Goal: Task Accomplishment & Management: Complete application form

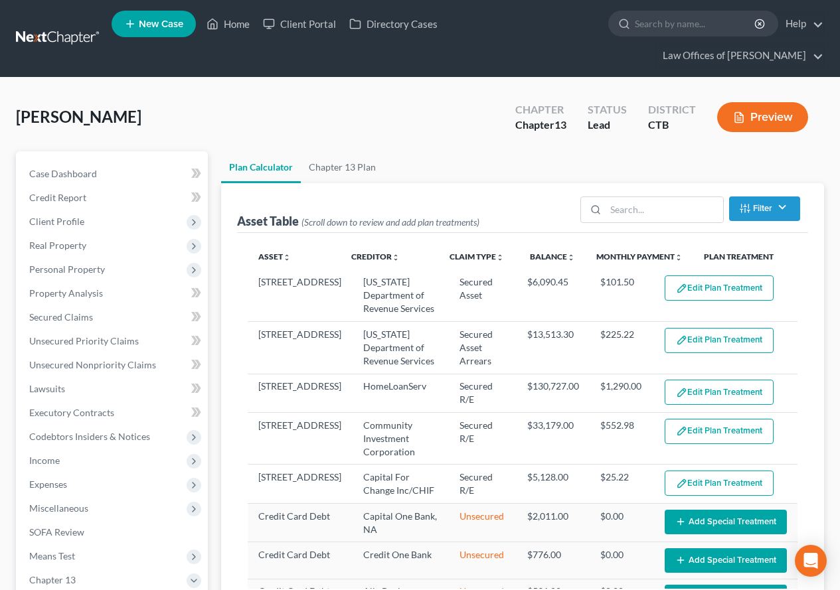
select select "59"
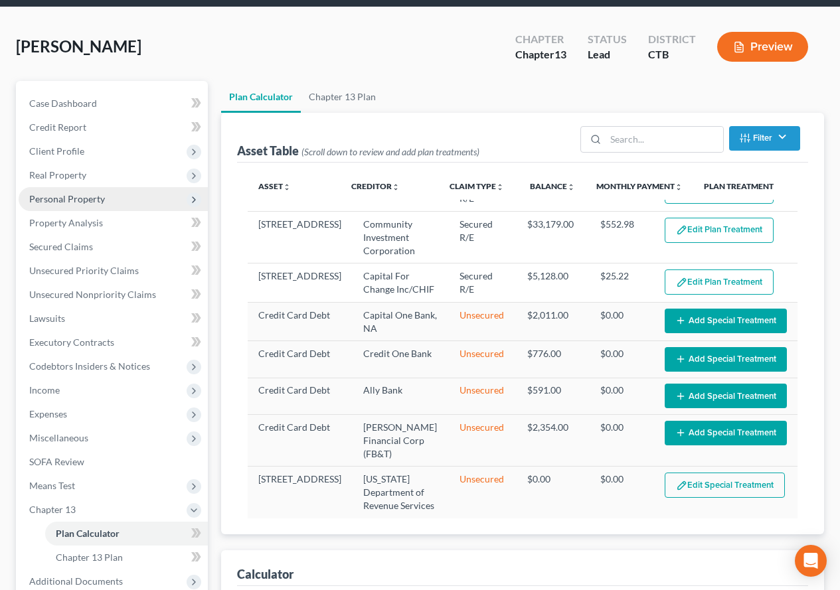
scroll to position [61, 0]
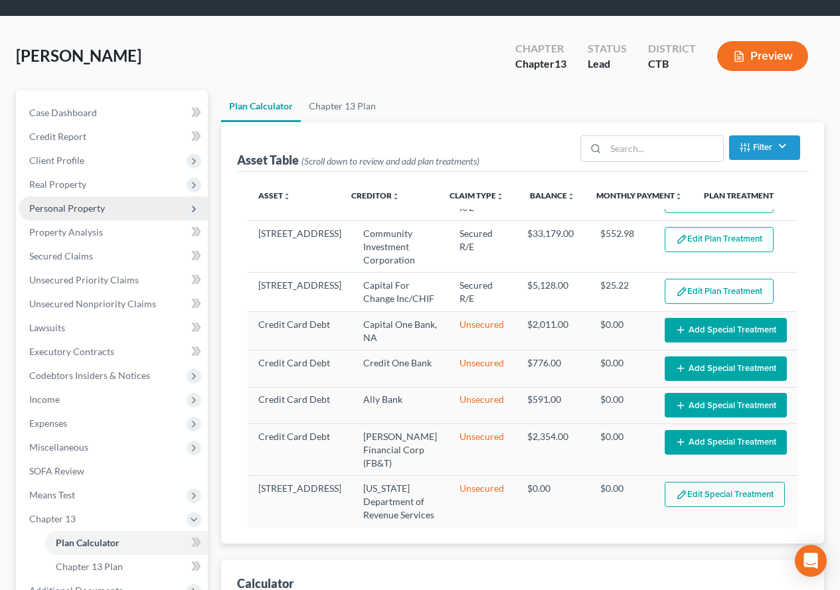
click at [43, 206] on span "Personal Property" at bounding box center [67, 208] width 76 height 11
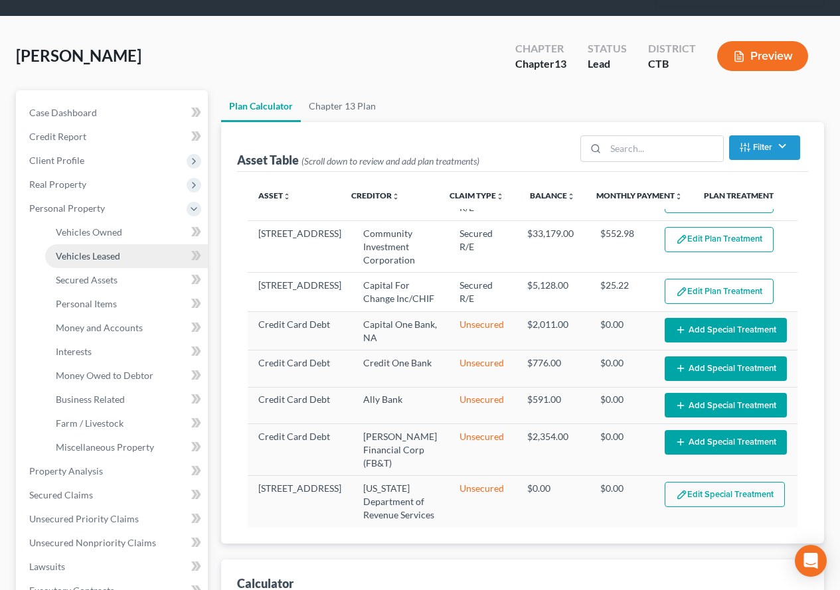
click at [81, 260] on span "Vehicles Leased" at bounding box center [88, 255] width 64 height 11
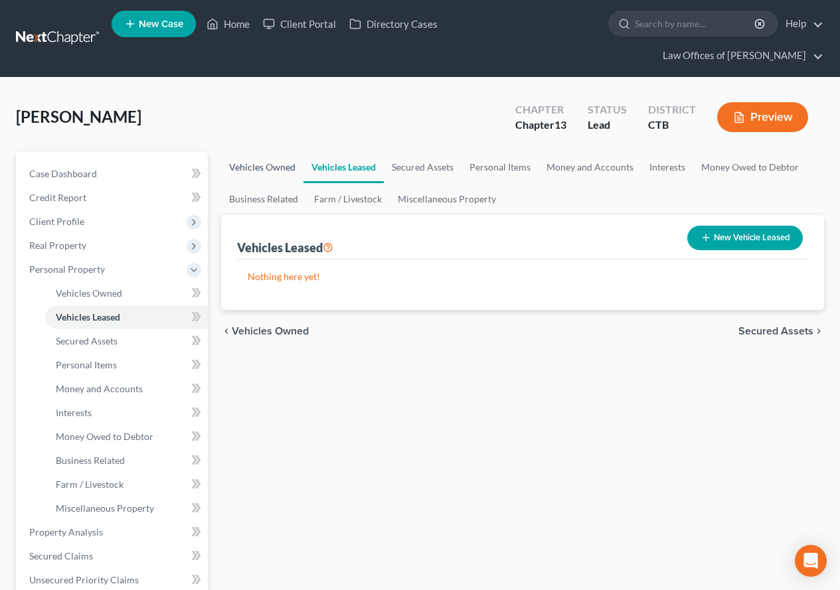
click at [253, 165] on link "Vehicles Owned" at bounding box center [262, 167] width 82 height 32
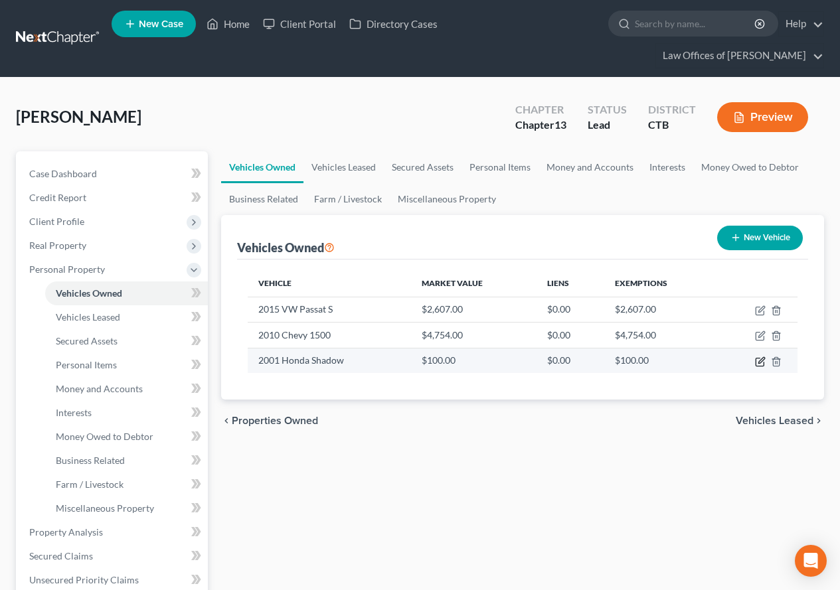
click at [758, 364] on icon "button" at bounding box center [760, 362] width 11 height 11
select select "0"
select select "25"
select select "4"
select select "0"
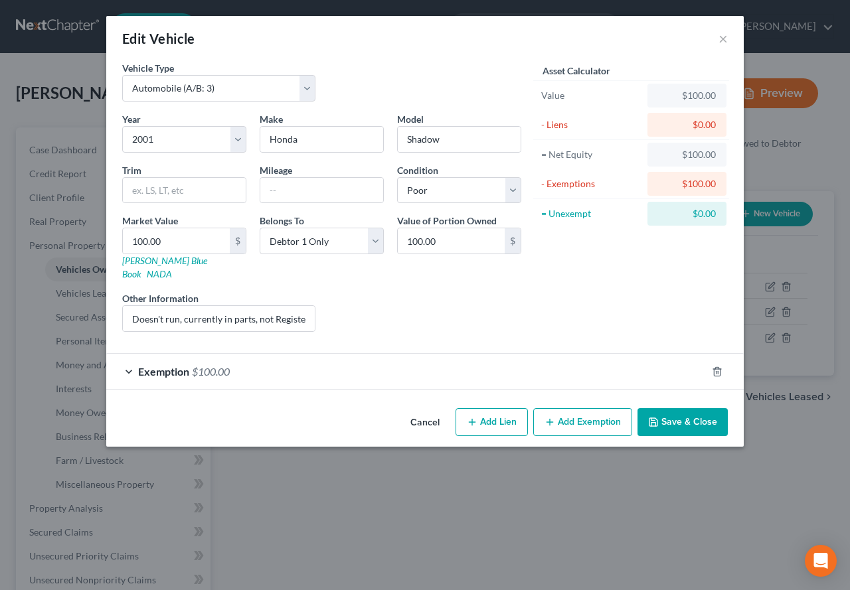
click at [126, 357] on div "Exemption $100.00" at bounding box center [406, 371] width 600 height 35
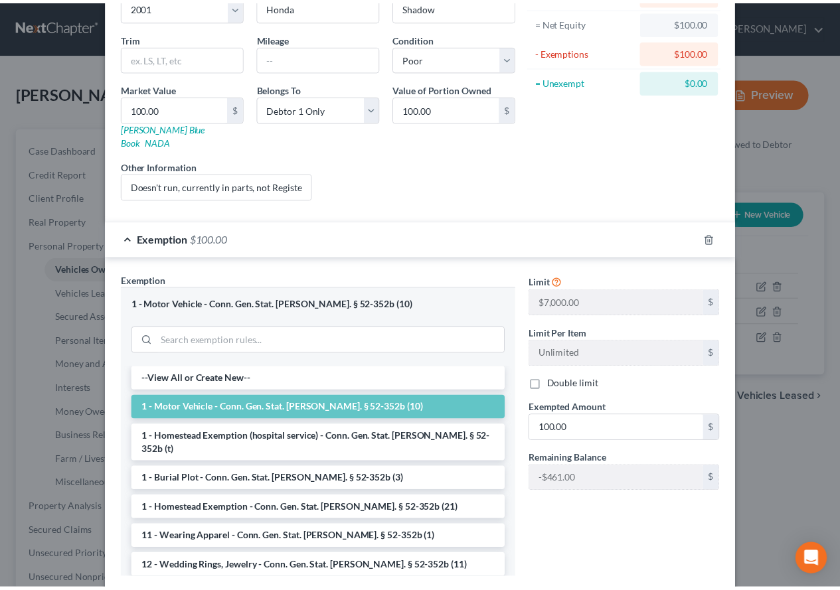
scroll to position [199, 0]
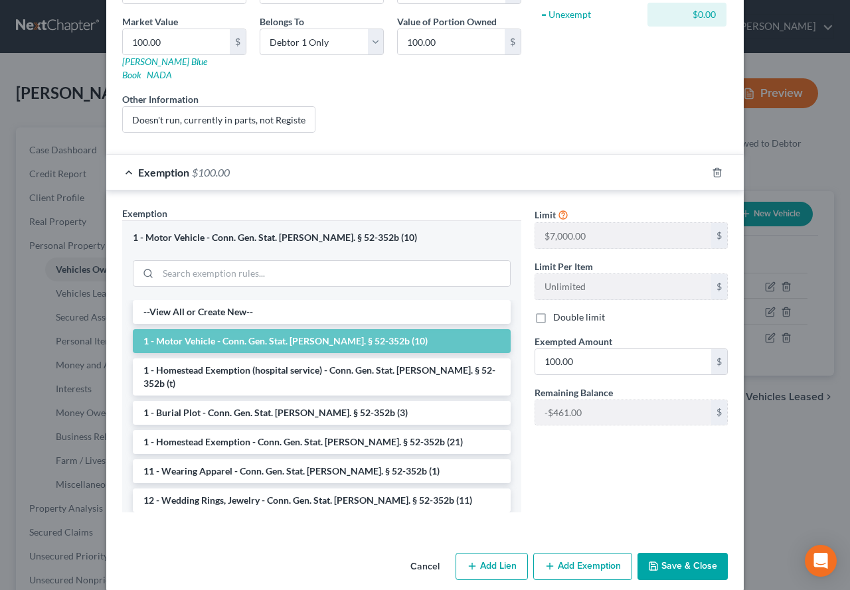
click at [702, 553] on button "Save & Close" at bounding box center [683, 567] width 90 height 28
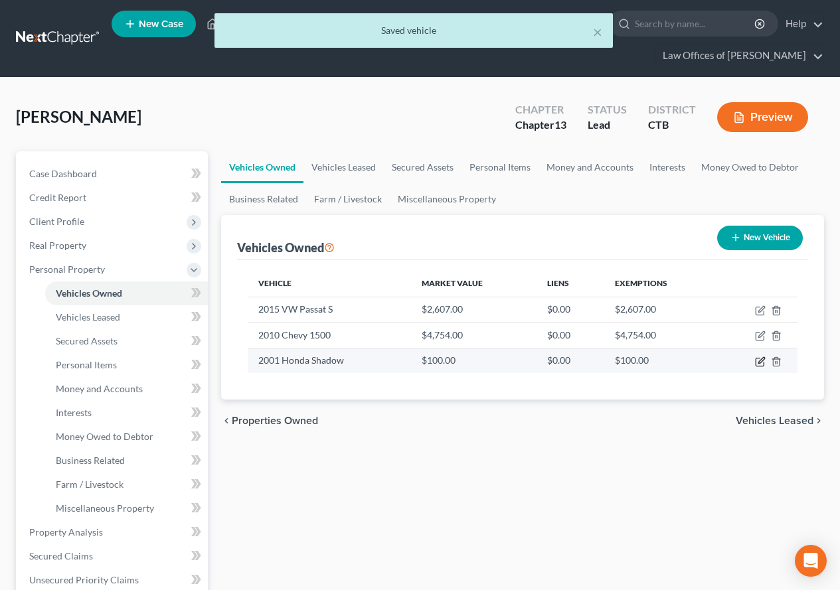
click at [759, 362] on icon "button" at bounding box center [761, 360] width 6 height 6
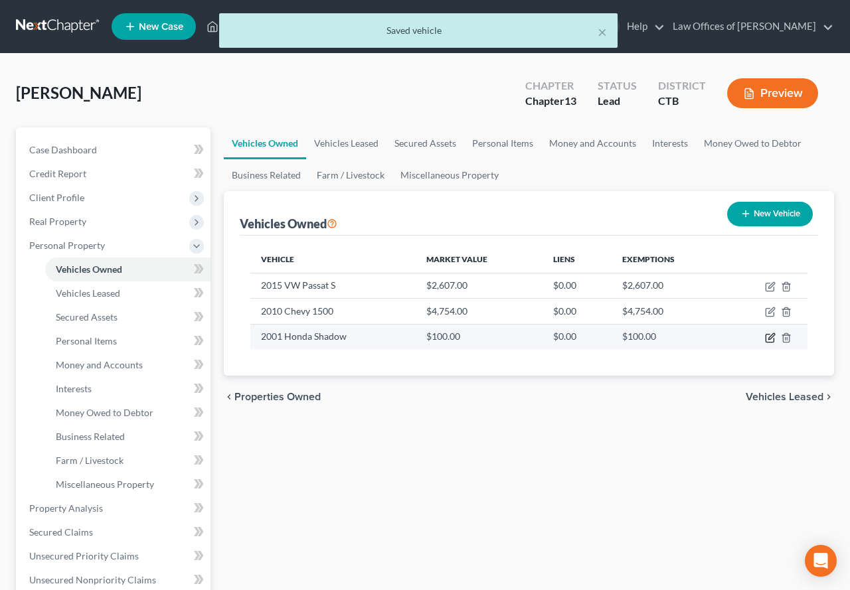
select select "0"
select select "25"
select select "4"
select select "0"
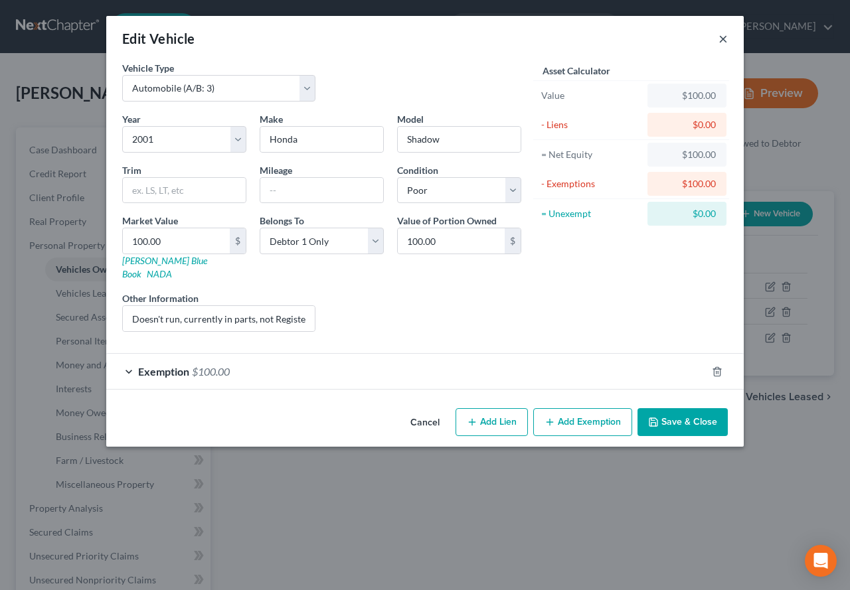
click at [720, 35] on button "×" at bounding box center [723, 39] width 9 height 16
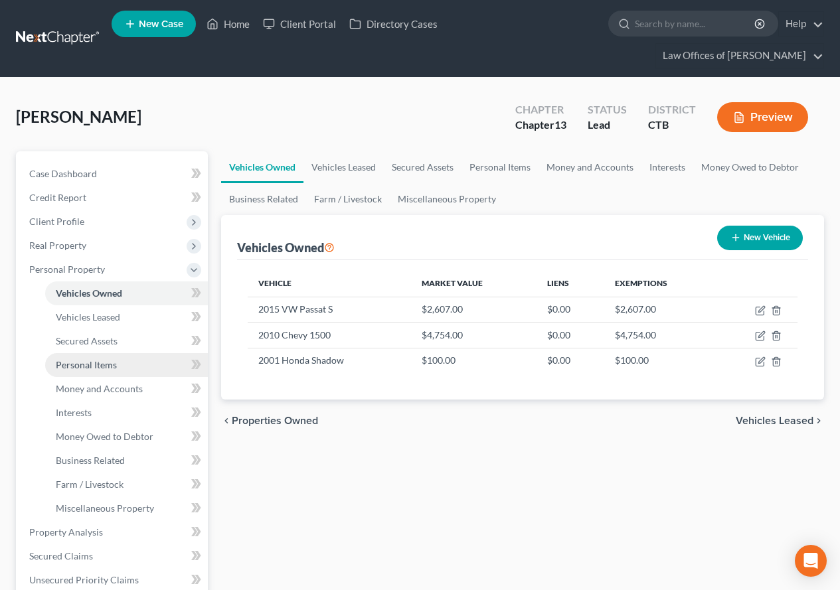
click at [70, 367] on span "Personal Items" at bounding box center [86, 364] width 61 height 11
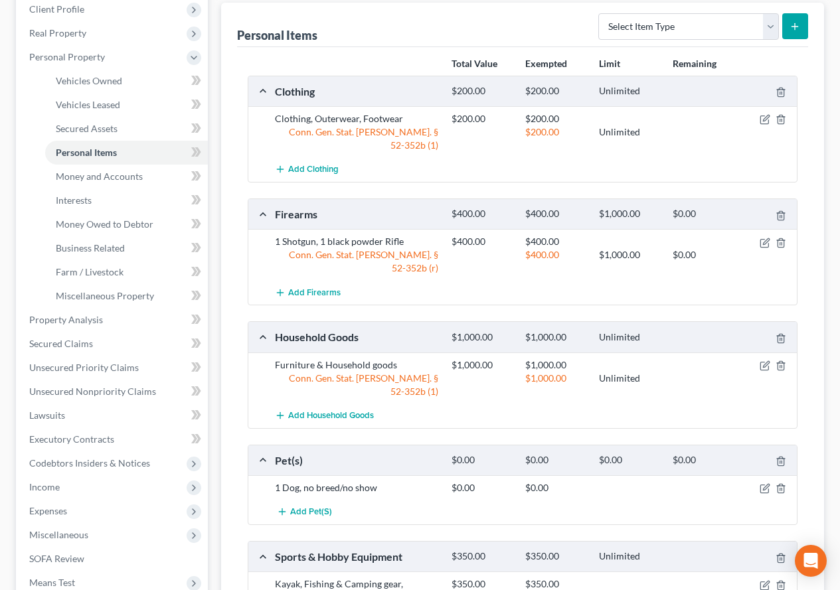
scroll to position [266, 0]
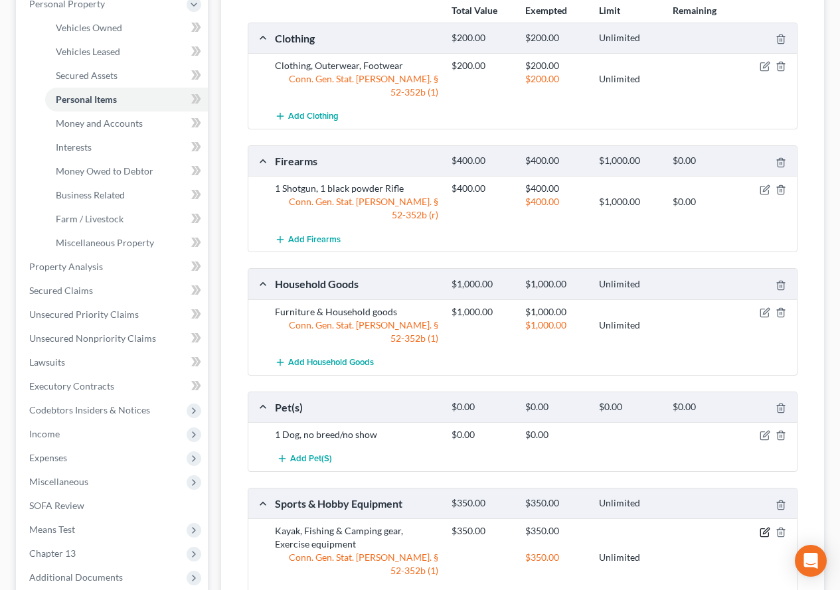
click at [765, 527] on icon "button" at bounding box center [765, 532] width 11 height 11
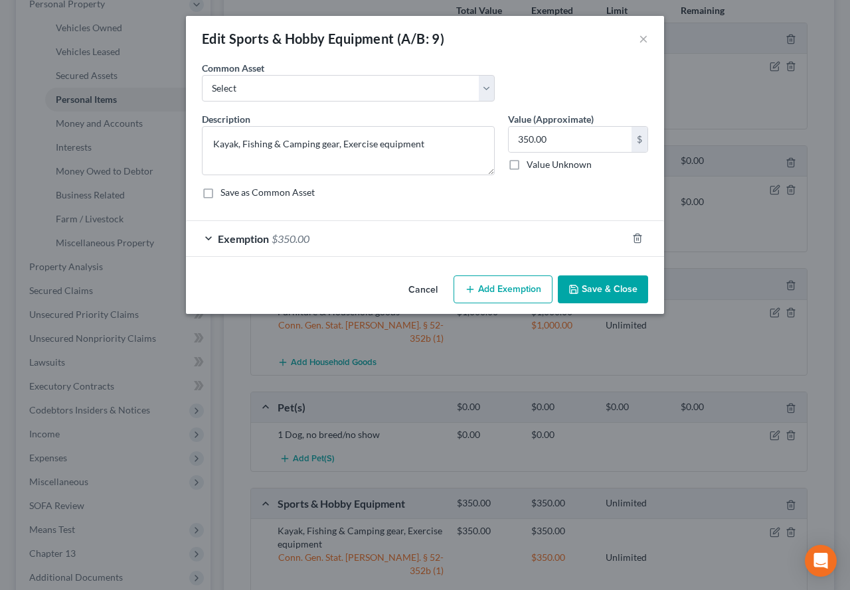
click at [209, 238] on div "Exemption $350.00" at bounding box center [406, 238] width 441 height 35
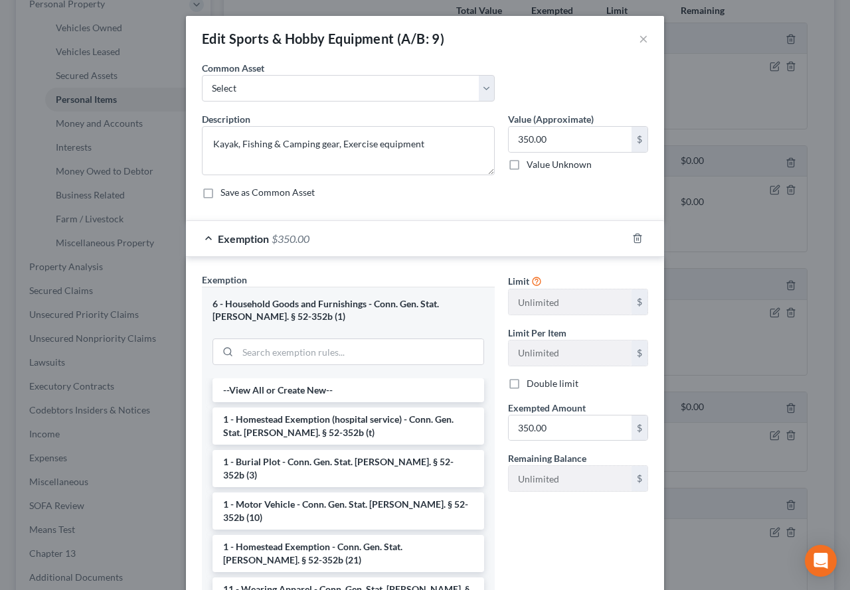
scroll to position [96, 0]
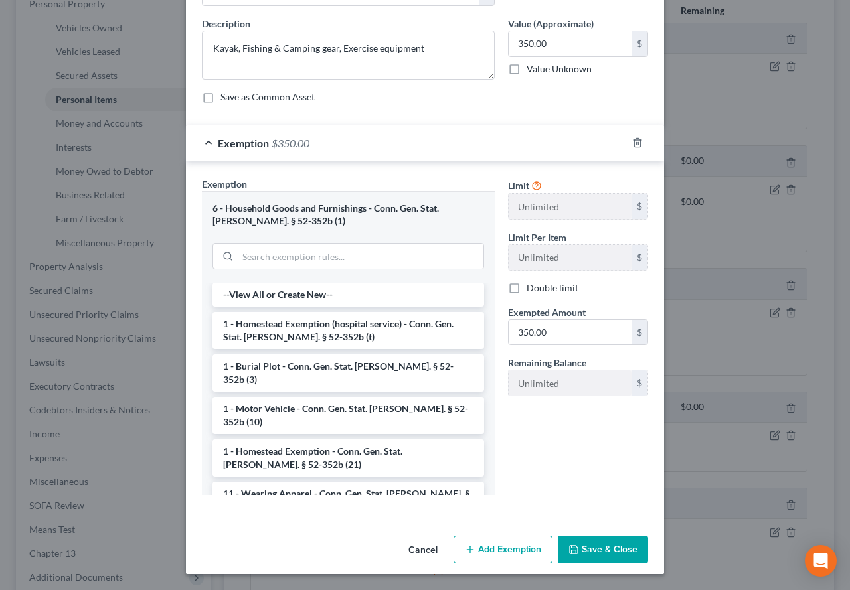
click at [608, 543] on button "Save & Close" at bounding box center [603, 550] width 90 height 28
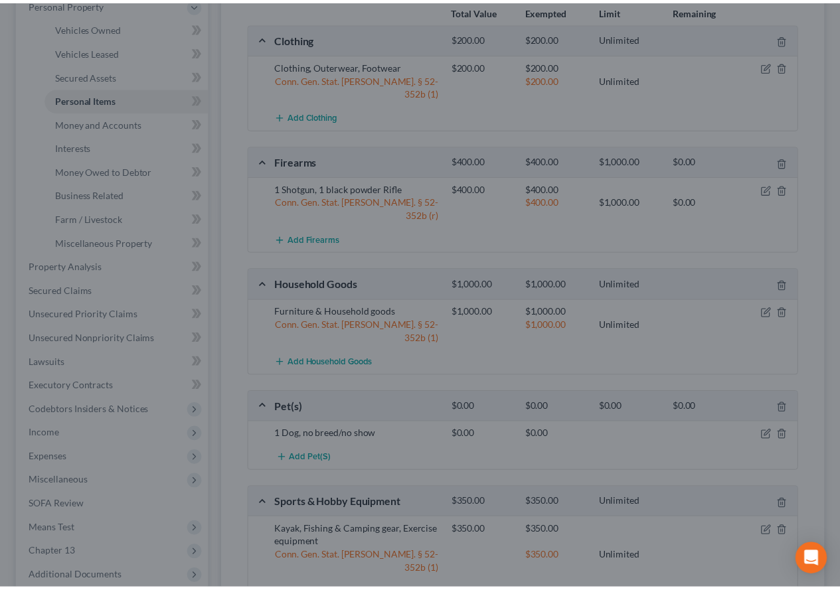
scroll to position [266, 0]
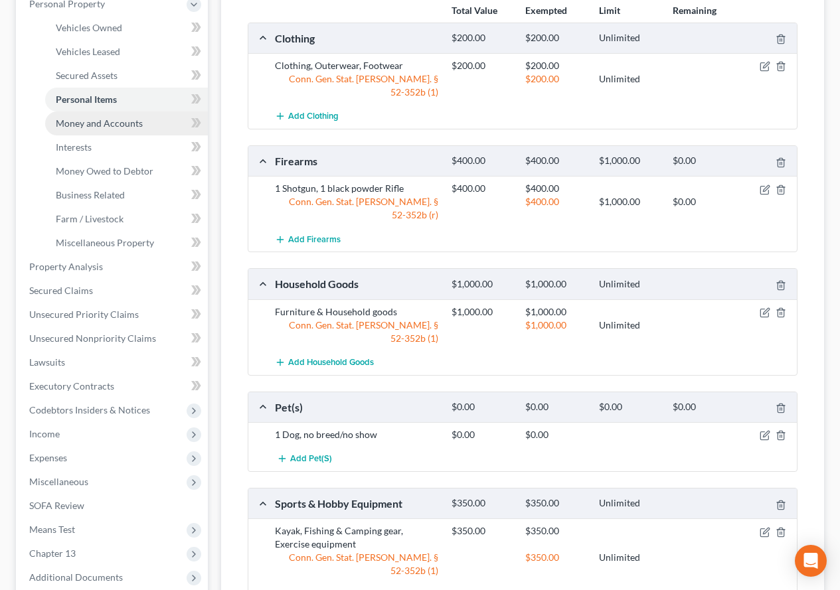
click at [77, 124] on span "Money and Accounts" at bounding box center [99, 123] width 87 height 11
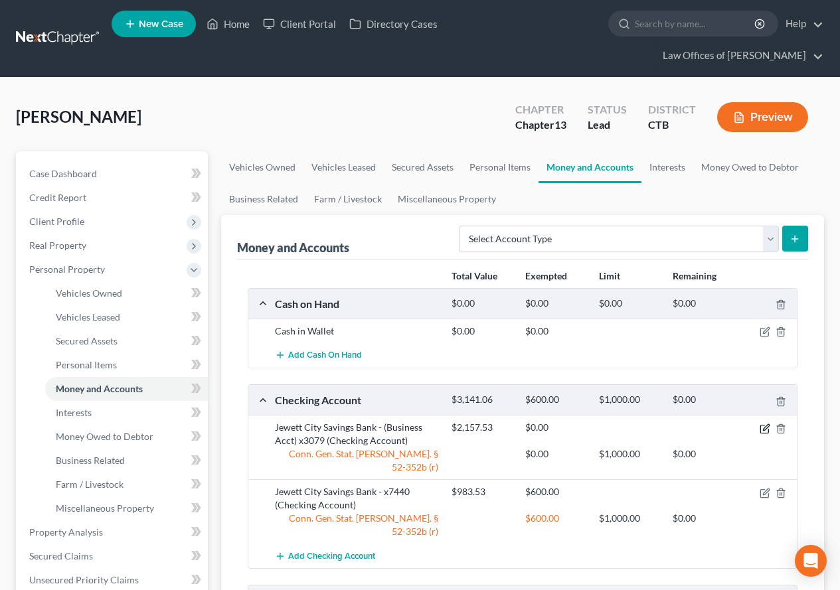
click at [760, 426] on icon "button" at bounding box center [765, 429] width 11 height 11
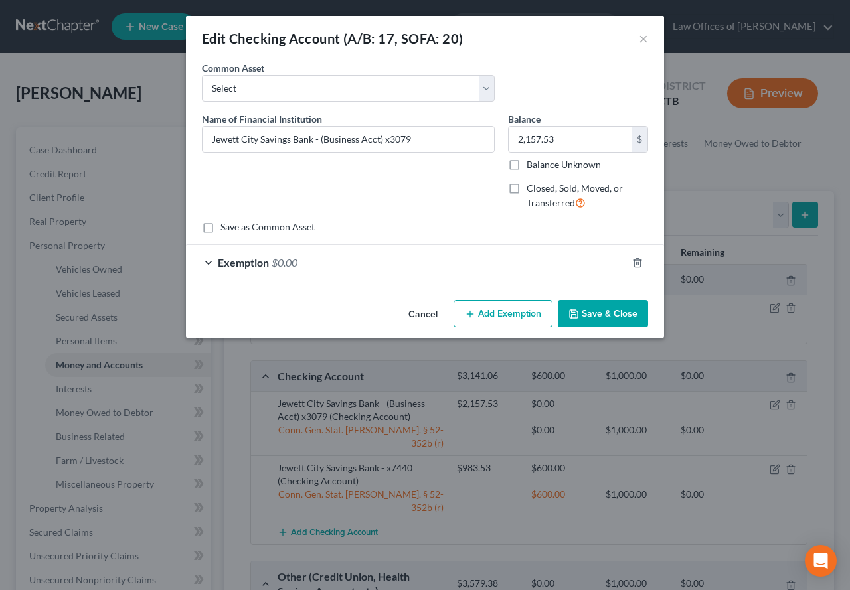
click at [205, 267] on div "Exemption $0.00" at bounding box center [406, 262] width 441 height 35
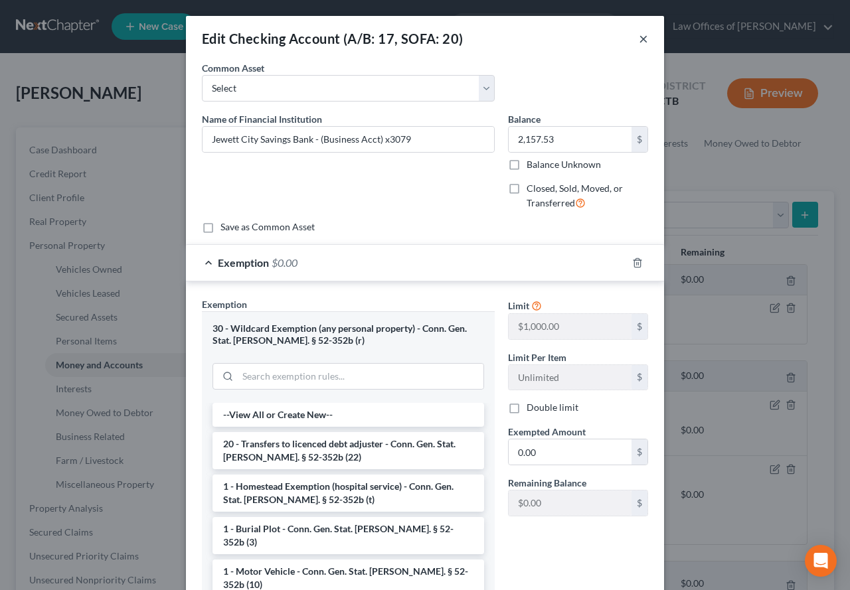
click at [639, 37] on button "×" at bounding box center [643, 39] width 9 height 16
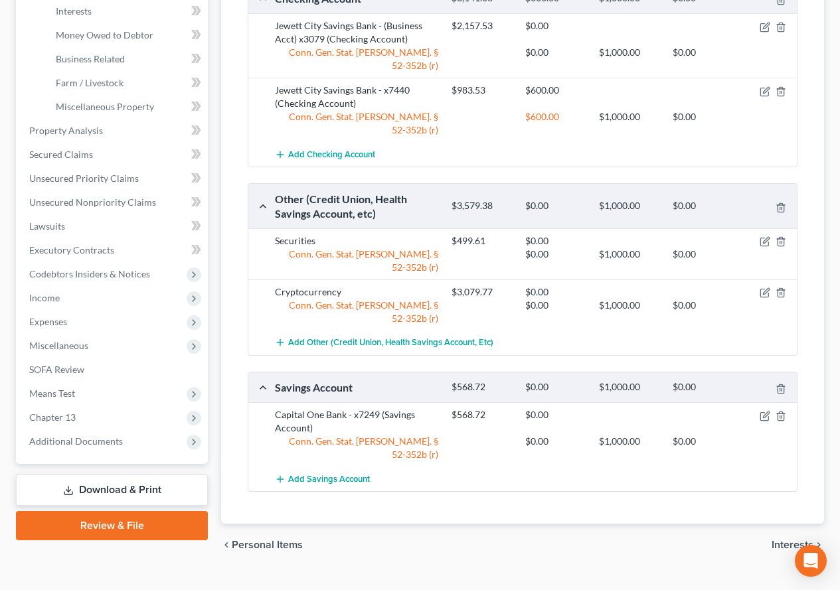
scroll to position [402, 0]
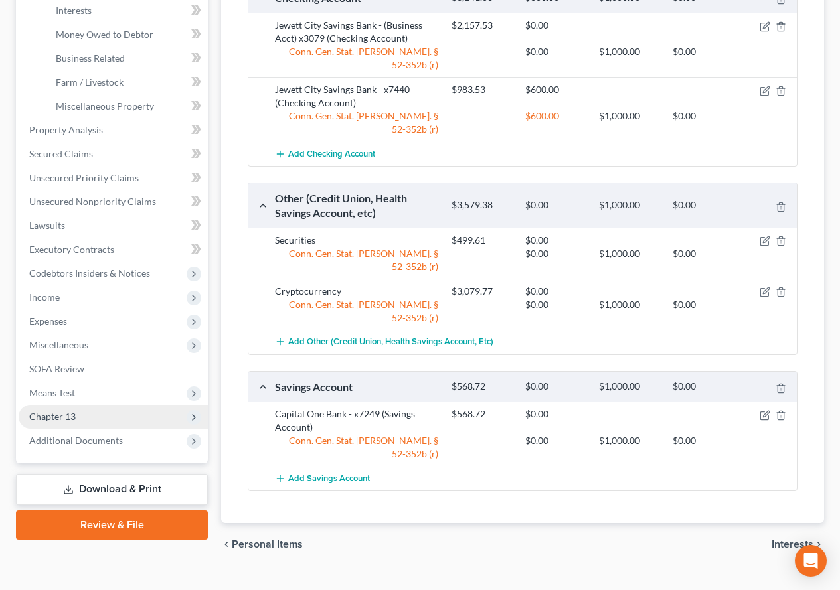
click at [56, 416] on span "Chapter 13" at bounding box center [52, 416] width 46 height 11
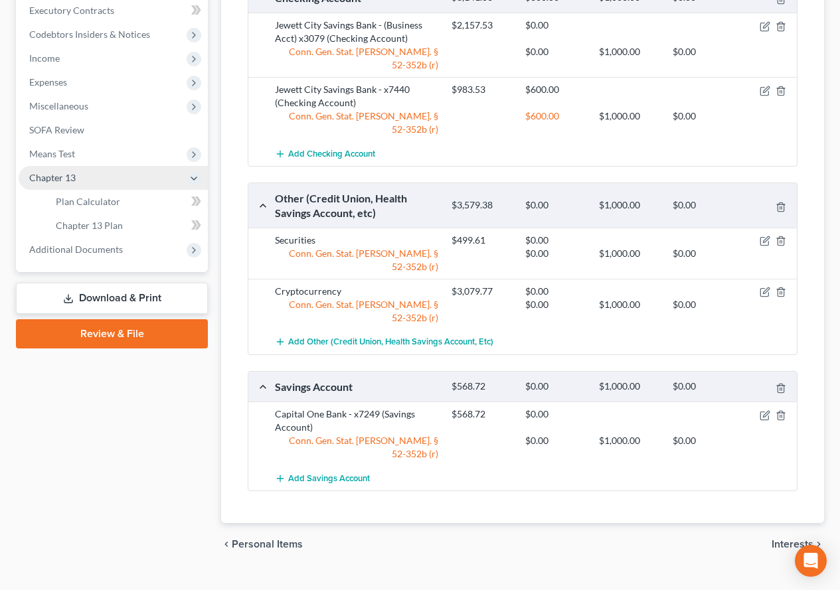
scroll to position [362, 0]
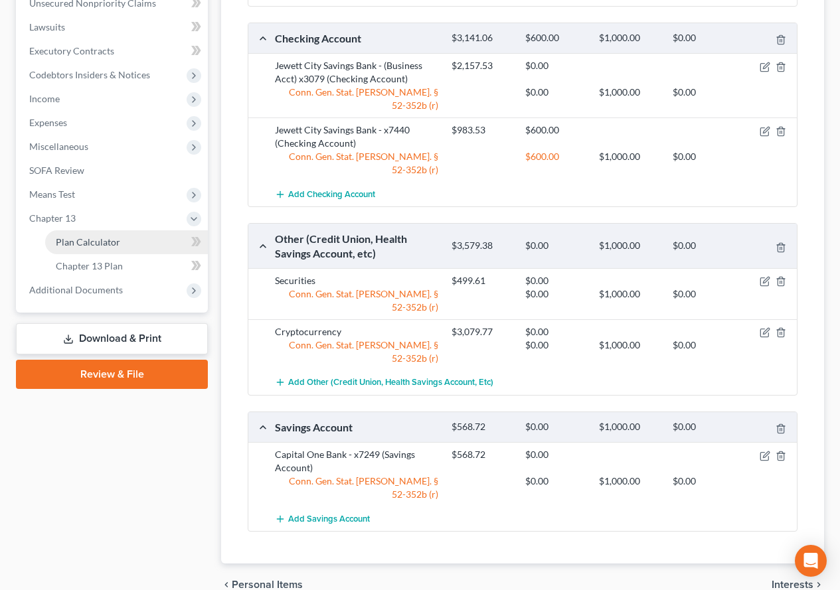
click at [98, 244] on span "Plan Calculator" at bounding box center [88, 241] width 64 height 11
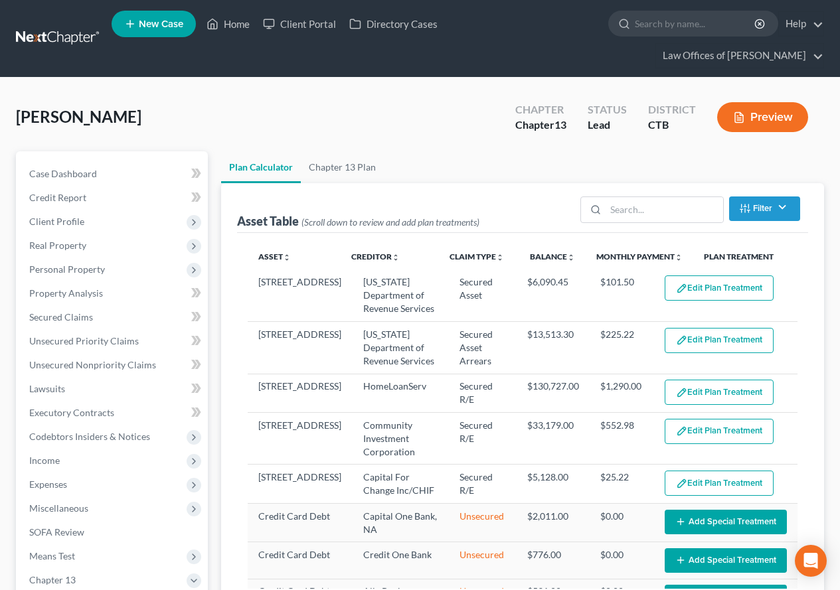
select select "59"
click at [232, 22] on link "Home" at bounding box center [228, 24] width 56 height 24
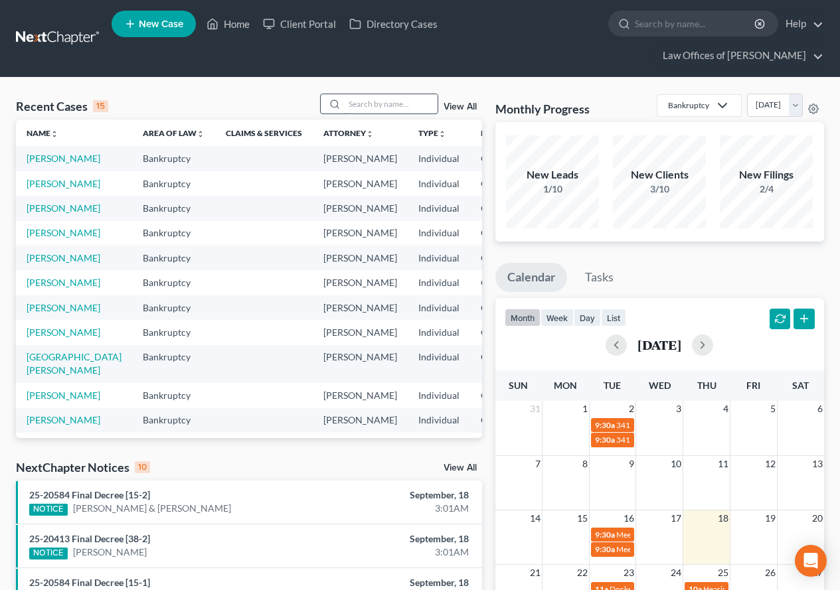
click at [385, 110] on input "search" at bounding box center [391, 103] width 93 height 19
type input "[PERSON_NAME]"
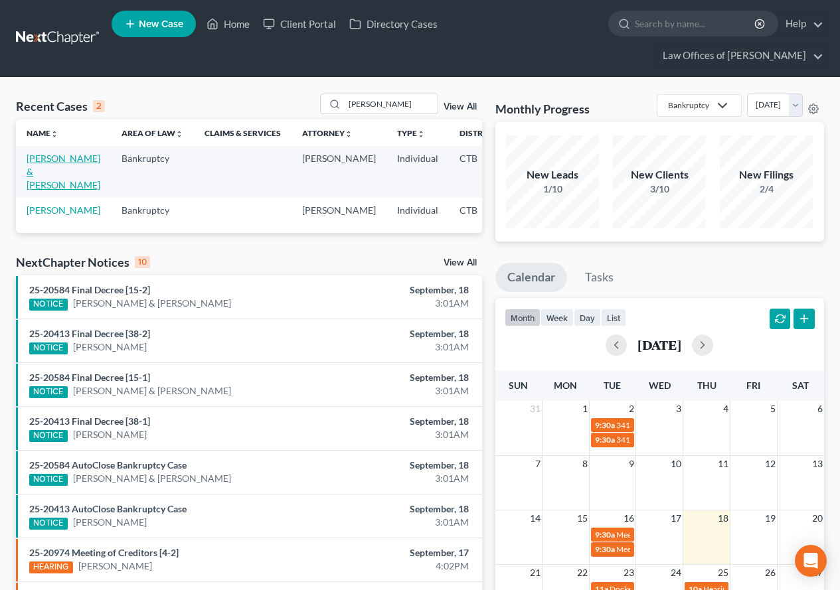
click at [44, 167] on link "[PERSON_NAME] & [PERSON_NAME]" at bounding box center [64, 172] width 74 height 38
select select "2"
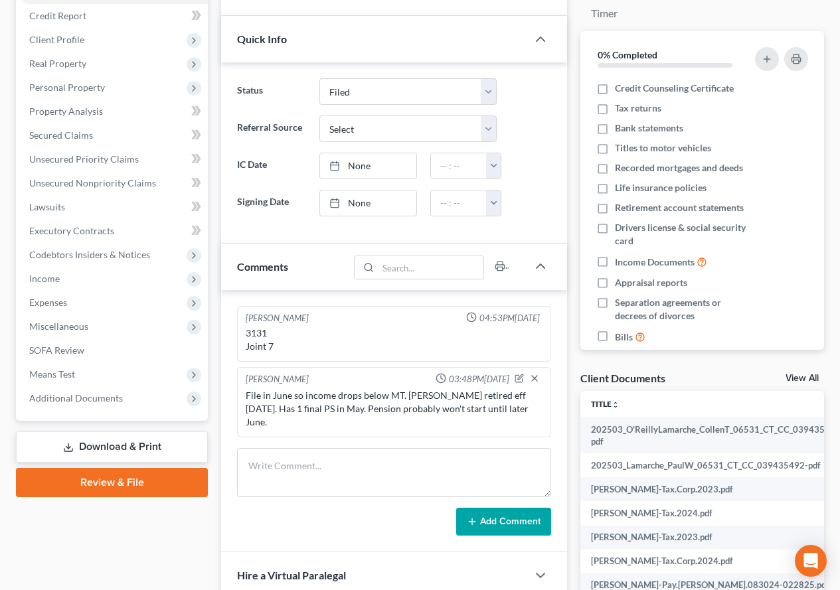
scroll to position [199, 0]
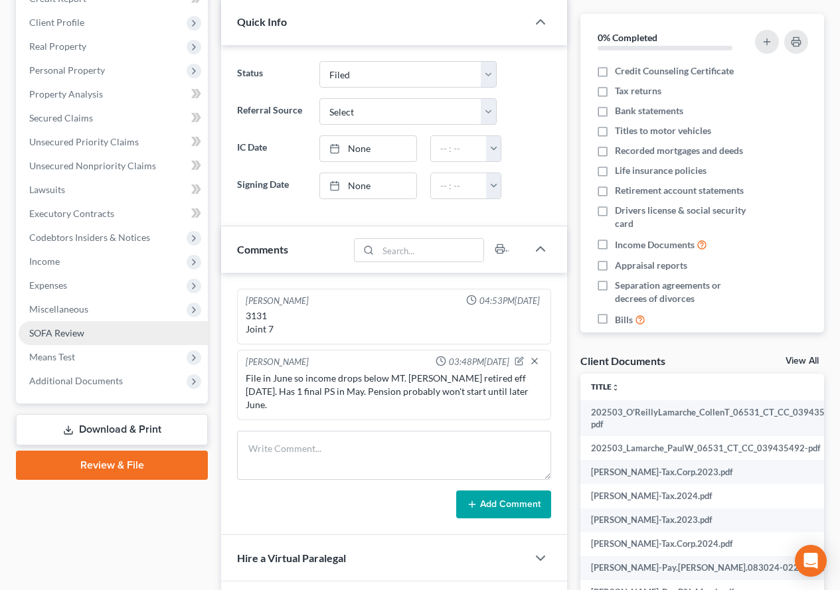
click at [55, 335] on span "SOFA Review" at bounding box center [56, 332] width 55 height 11
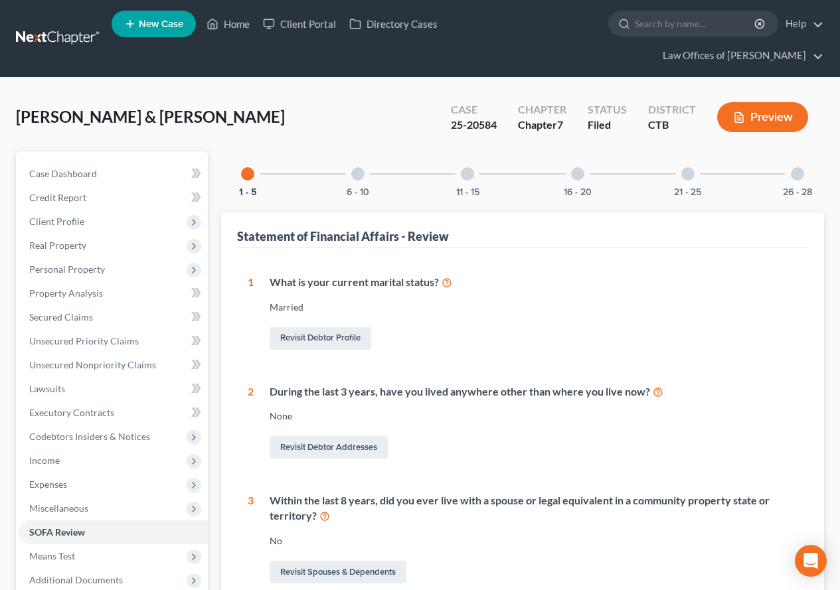
click at [355, 177] on div at bounding box center [357, 173] width 13 height 13
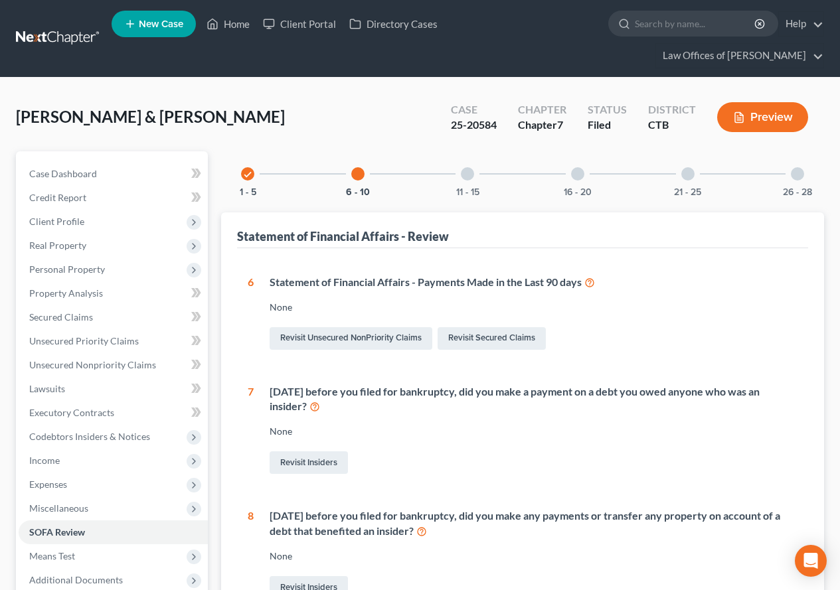
click at [466, 174] on div at bounding box center [467, 173] width 13 height 13
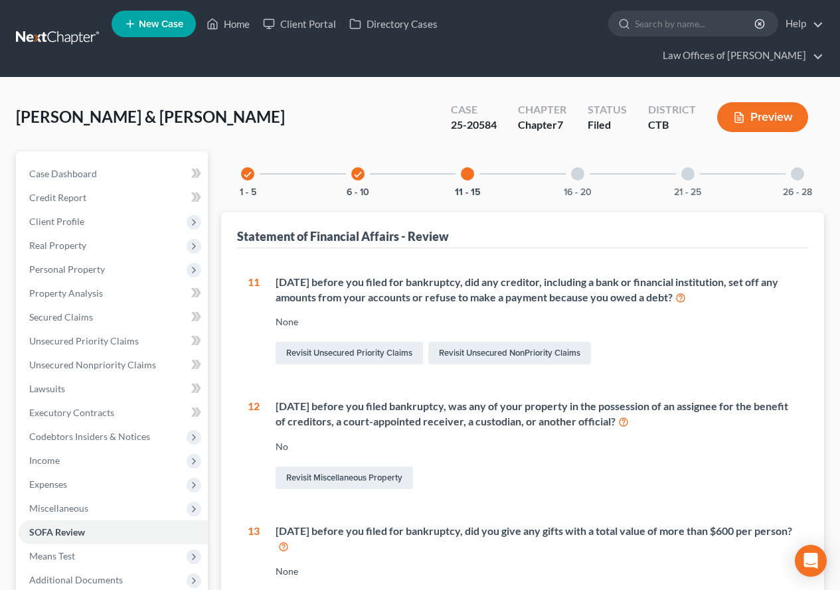
click at [580, 176] on div at bounding box center [577, 173] width 13 height 13
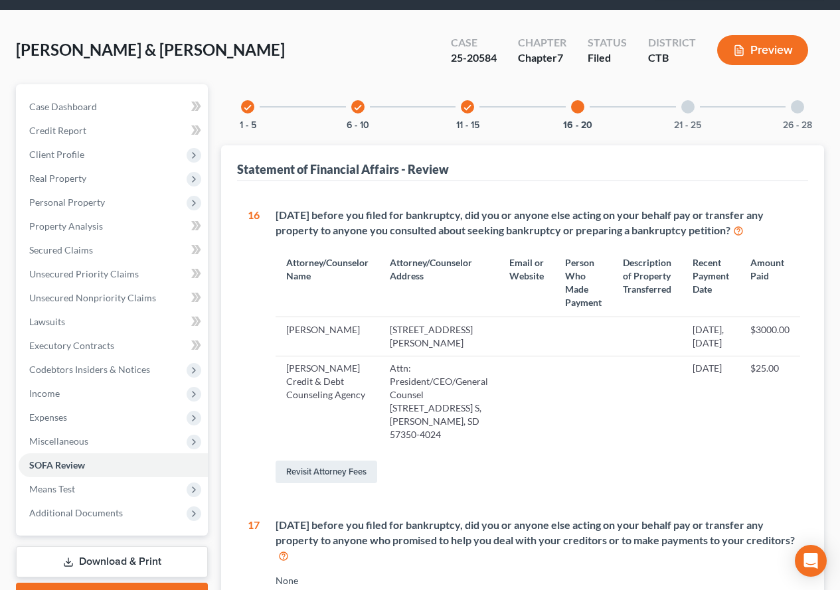
scroll to position [66, 0]
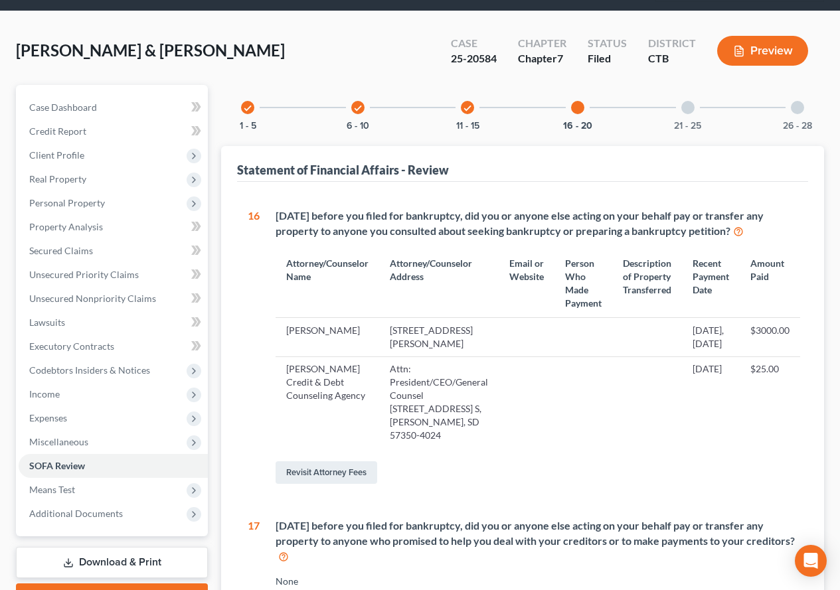
click at [689, 108] on div at bounding box center [687, 107] width 13 height 13
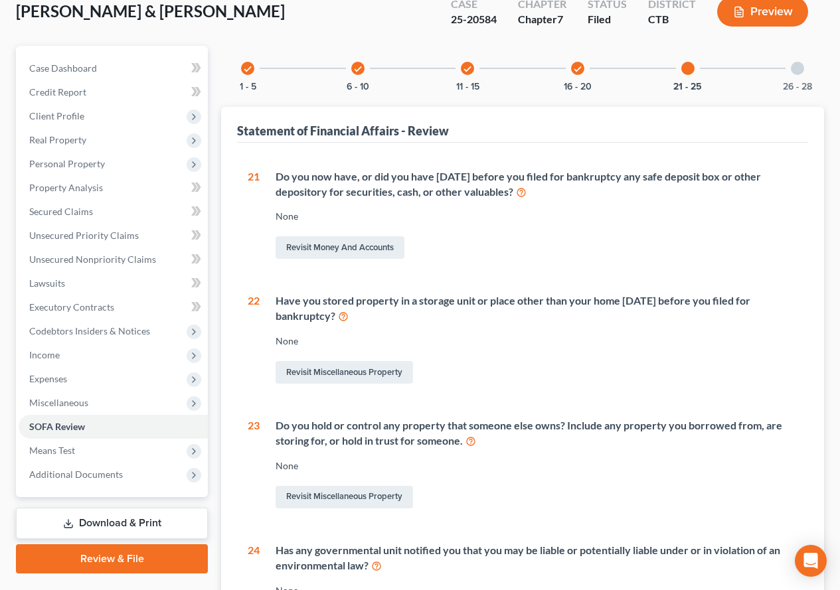
scroll to position [3, 0]
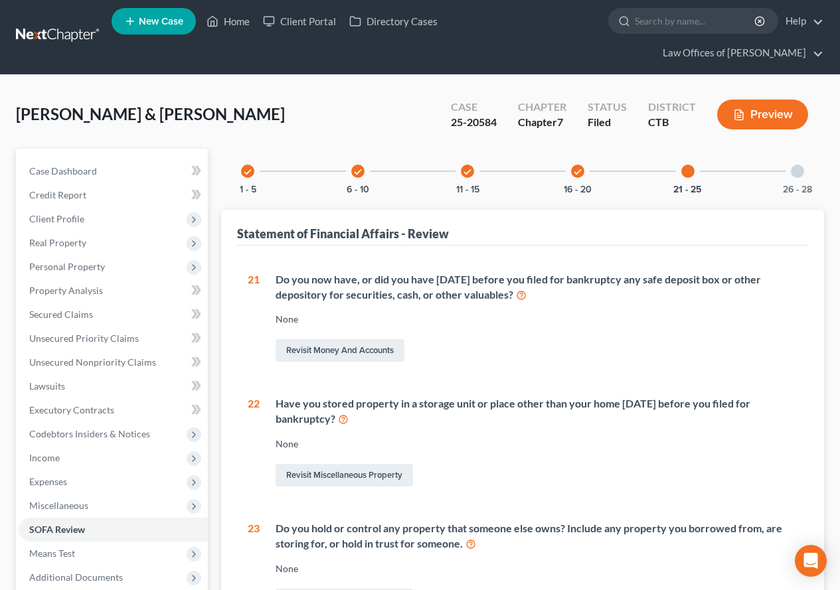
click at [796, 171] on div at bounding box center [797, 171] width 13 height 13
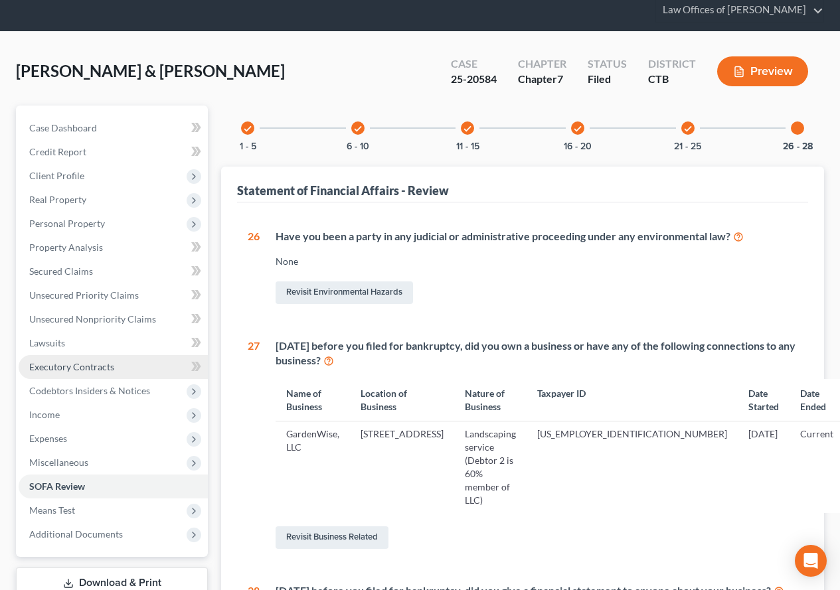
scroll to position [69, 0]
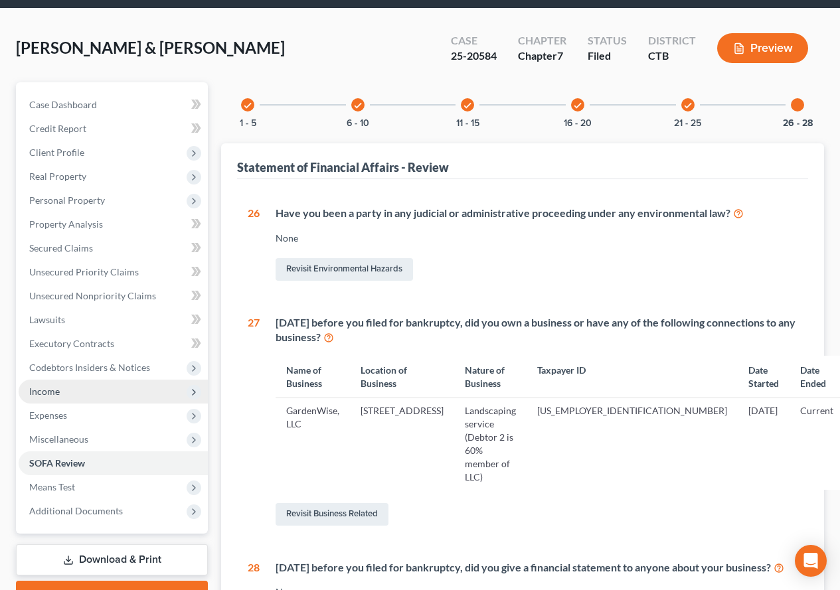
click at [51, 395] on span "Income" at bounding box center [44, 391] width 31 height 11
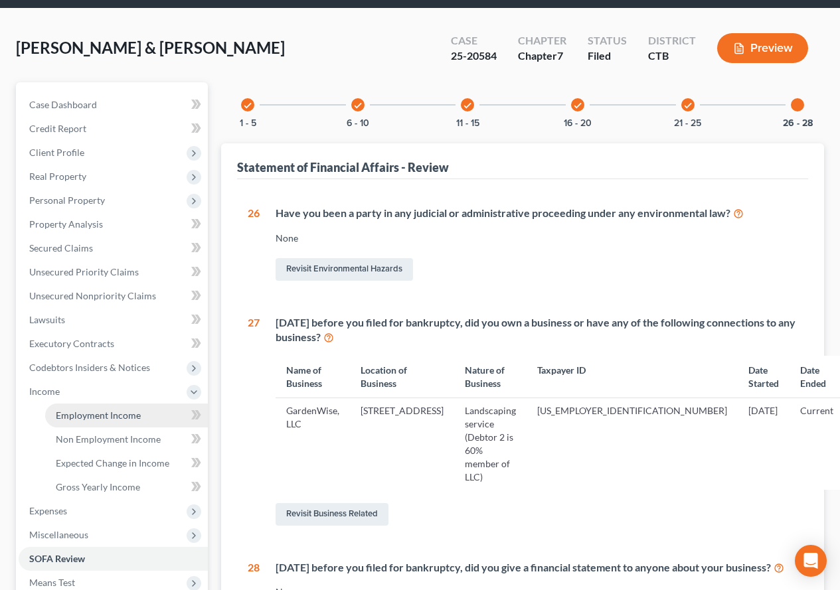
click at [76, 418] on span "Employment Income" at bounding box center [98, 415] width 85 height 11
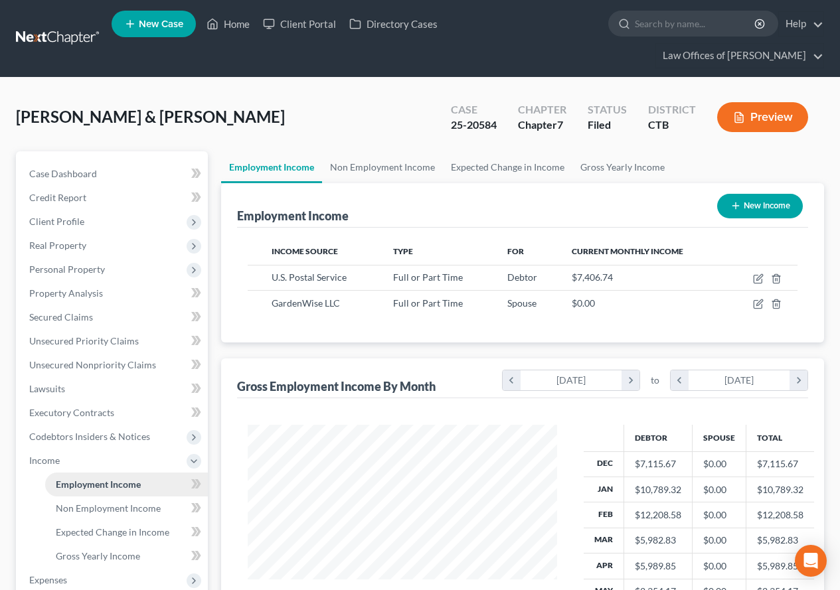
scroll to position [238, 336]
click at [232, 23] on link "Home" at bounding box center [228, 24] width 56 height 24
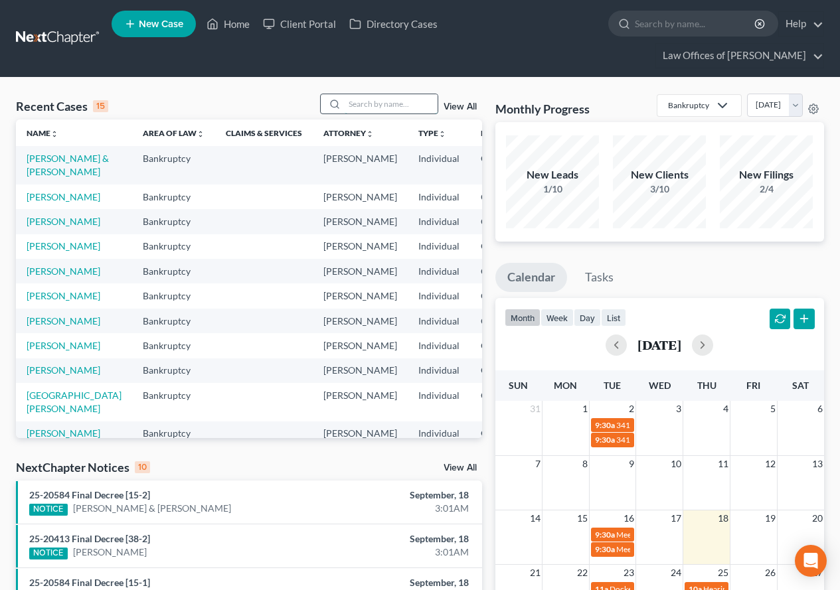
click at [356, 106] on input "search" at bounding box center [391, 103] width 93 height 19
type input "[PERSON_NAME]"
